Goal: Task Accomplishment & Management: Manage account settings

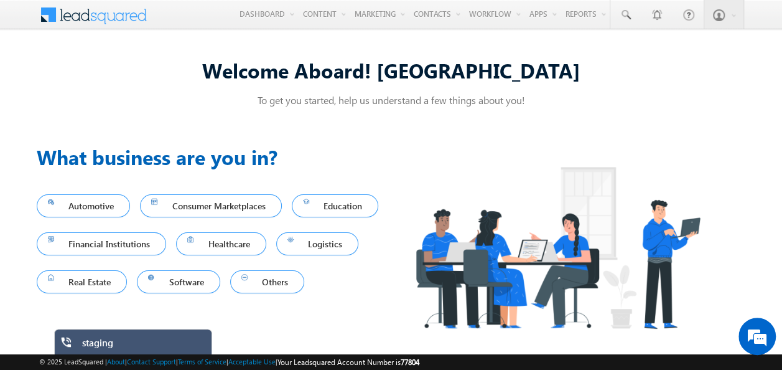
click at [317, 149] on h3 "What business are you in?" at bounding box center [214, 157] width 355 height 30
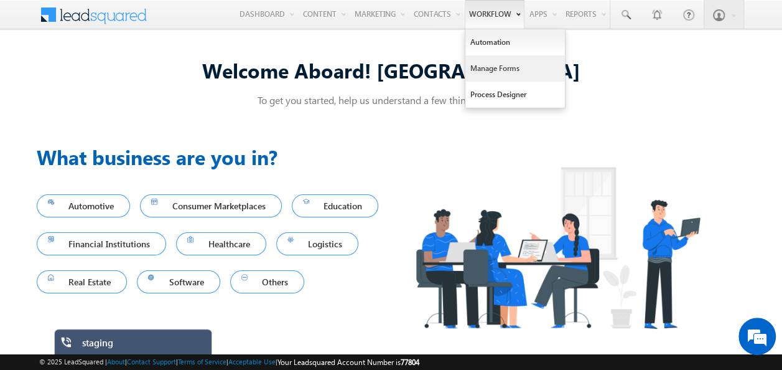
click at [496, 72] on link "Manage Forms" at bounding box center [516, 68] width 100 height 26
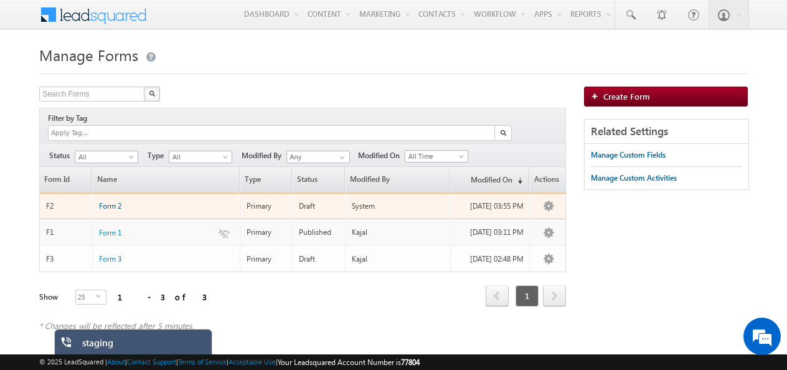
click at [120, 201] on span "Form 2" at bounding box center [110, 205] width 22 height 9
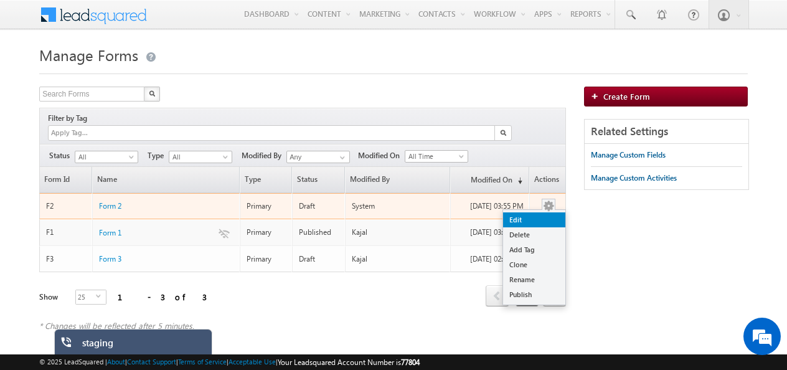
click at [521, 212] on link "Edit" at bounding box center [534, 219] width 62 height 15
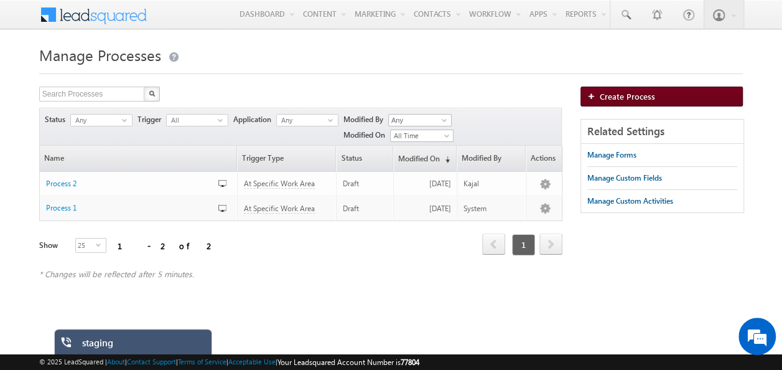
click at [642, 92] on span "Create Process" at bounding box center [627, 96] width 55 height 11
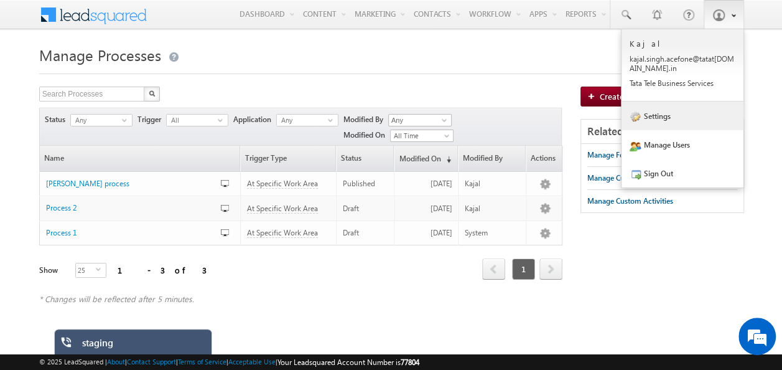
click at [647, 118] on link "Settings" at bounding box center [683, 115] width 122 height 29
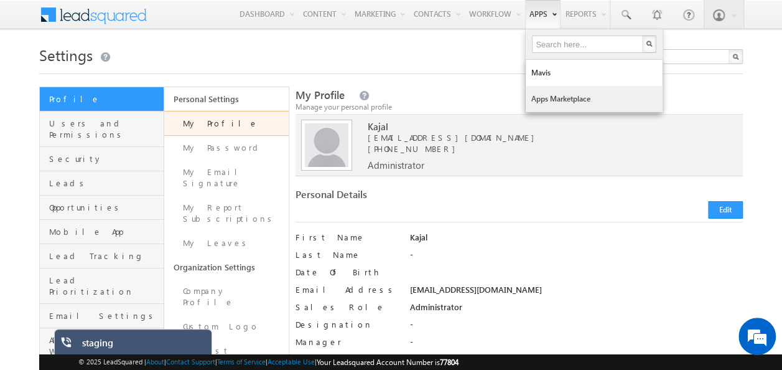
click at [544, 96] on link "Apps Marketplace" at bounding box center [594, 99] width 137 height 26
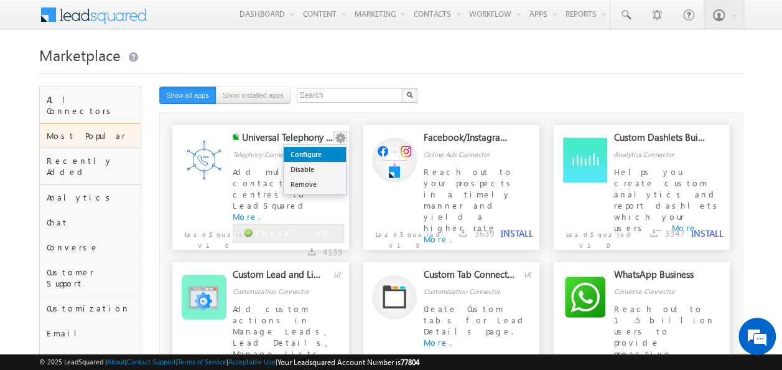
click at [337, 149] on link "Configure" at bounding box center [315, 154] width 62 height 15
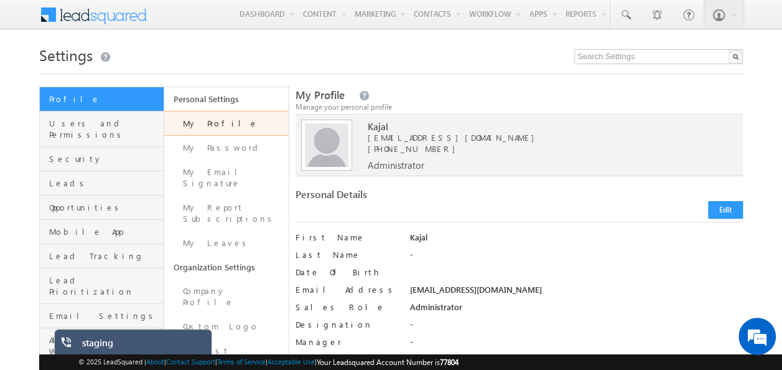
click at [482, 57] on h1 "Settings" at bounding box center [391, 54] width 704 height 24
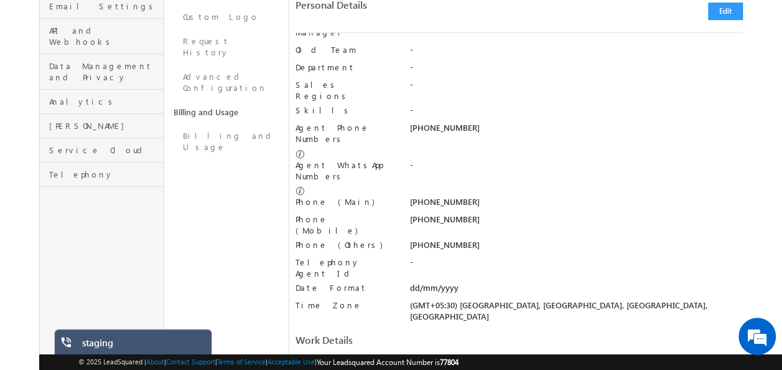
scroll to position [309, 0]
click at [66, 169] on span "Telephony" at bounding box center [104, 174] width 111 height 11
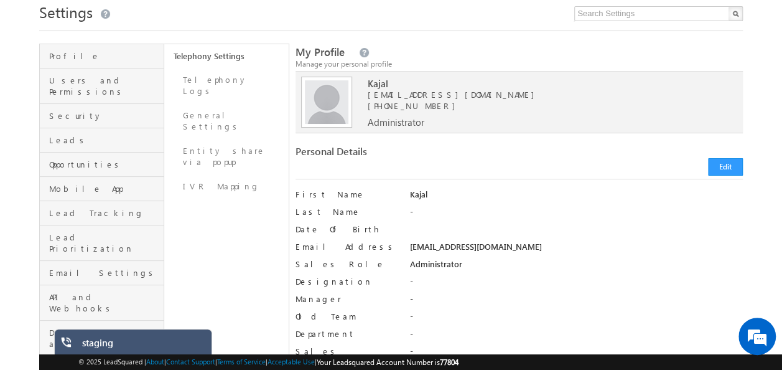
scroll to position [46, 0]
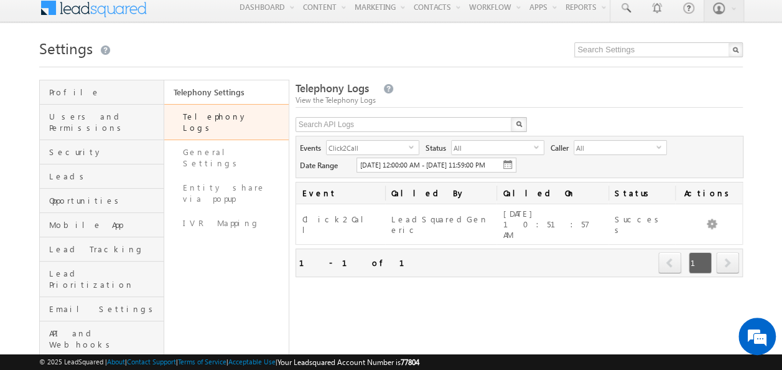
scroll to position [7, 0]
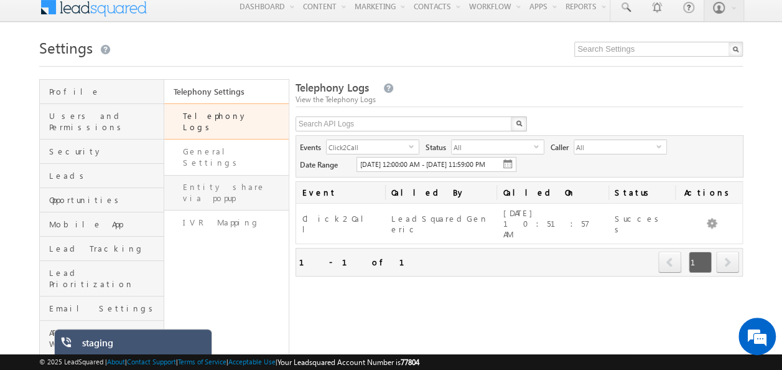
click at [273, 175] on link "Entity share via popup" at bounding box center [226, 192] width 125 height 35
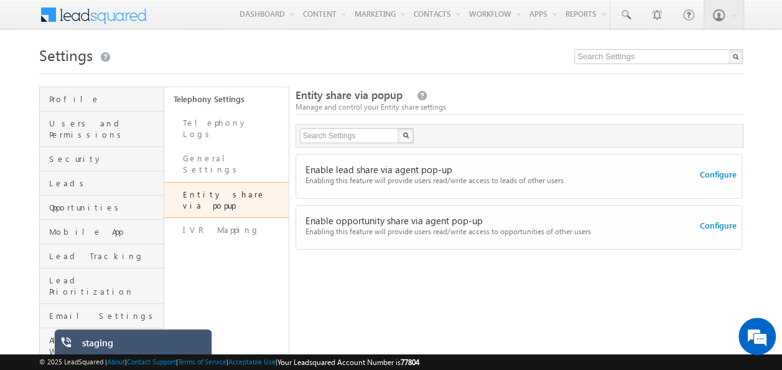
click at [566, 271] on div "Enable lead share via agent pop-up Enabling this feature will provide users rea…" at bounding box center [520, 241] width 448 height 187
